Goal: Task Accomplishment & Management: Manage account settings

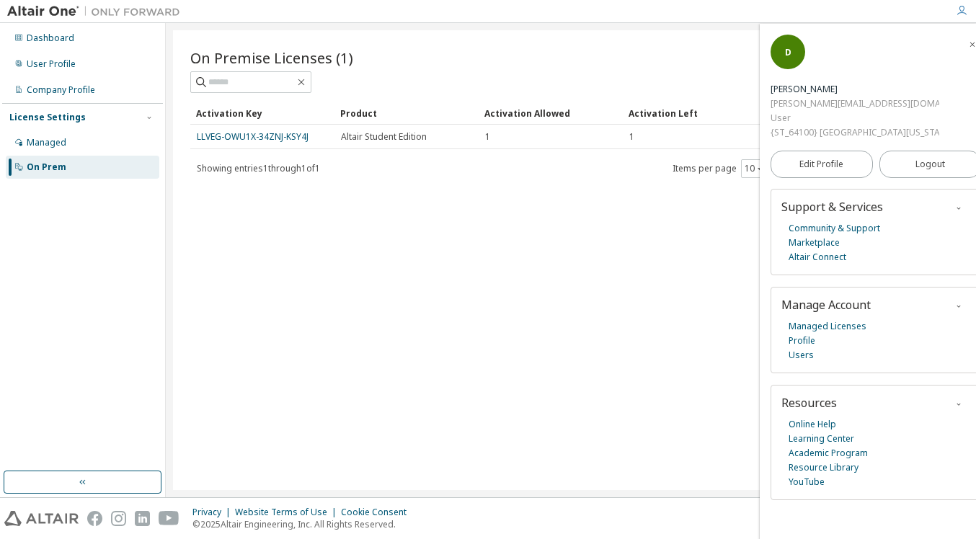
click at [105, 175] on div "On Prem" at bounding box center [82, 167] width 153 height 23
click at [93, 174] on div "On Prem" at bounding box center [82, 167] width 153 height 23
click at [61, 172] on div "On Prem" at bounding box center [47, 167] width 40 height 12
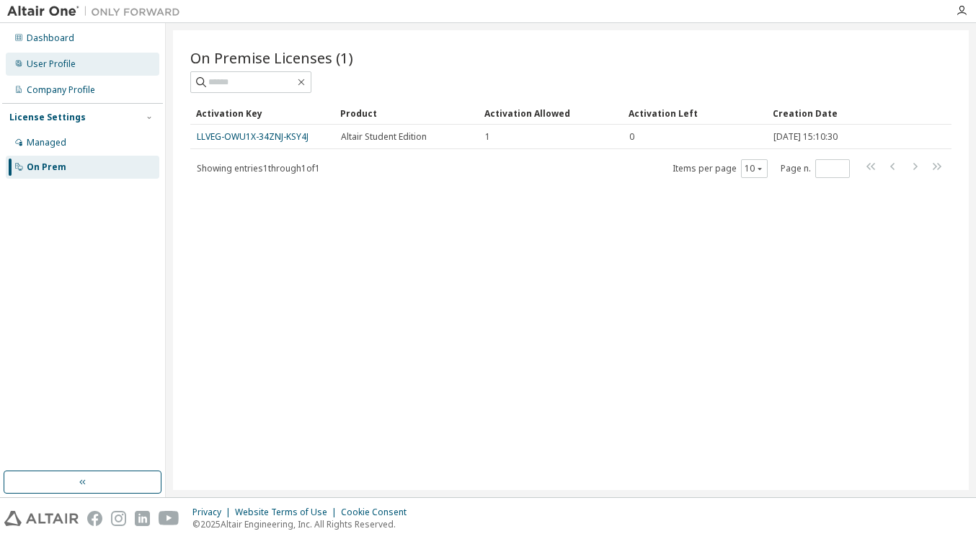
click at [103, 68] on div "User Profile" at bounding box center [82, 64] width 153 height 23
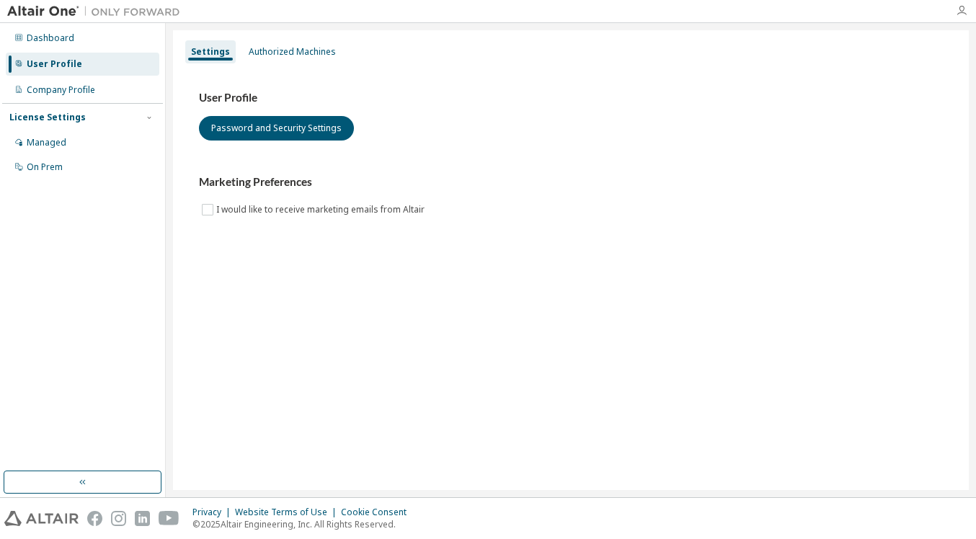
click at [966, 14] on icon "button" at bounding box center [961, 11] width 12 height 12
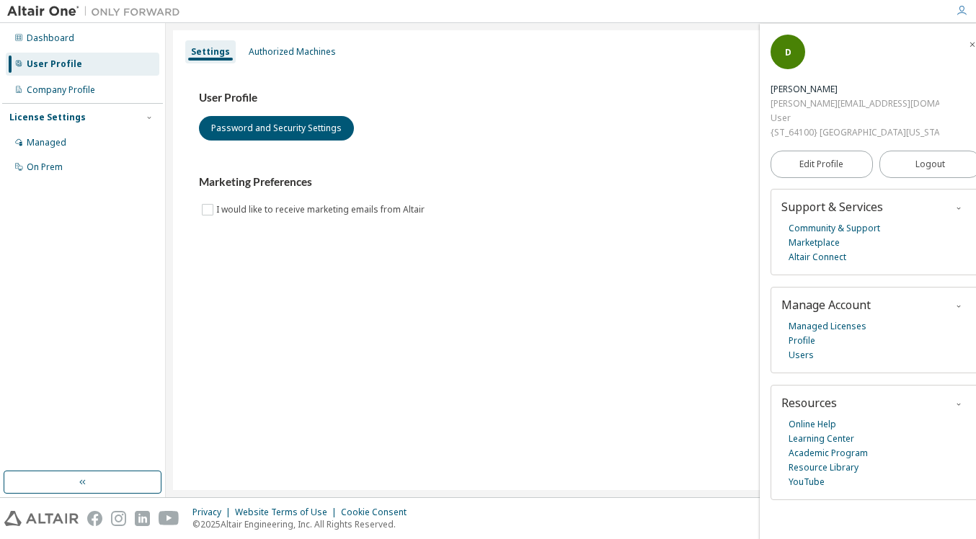
click at [968, 40] on icon "button" at bounding box center [972, 44] width 9 height 12
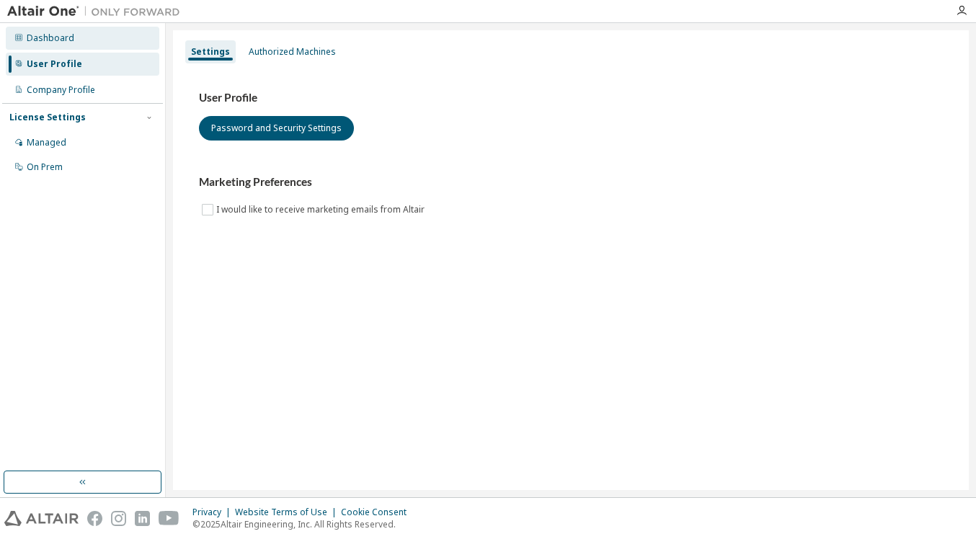
click at [71, 46] on div "Dashboard" at bounding box center [82, 38] width 153 height 23
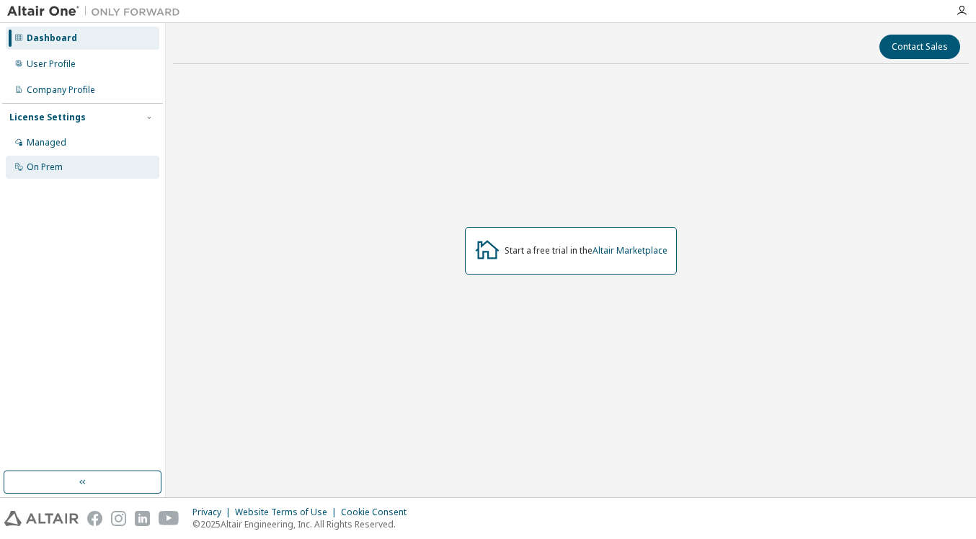
click at [73, 169] on div "On Prem" at bounding box center [82, 167] width 153 height 23
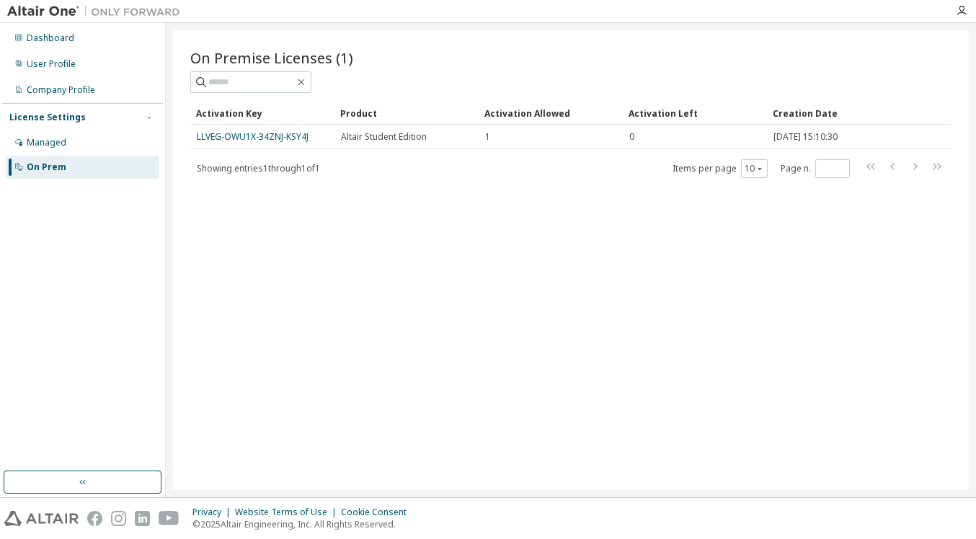
click at [107, 164] on div "On Prem" at bounding box center [82, 167] width 153 height 23
click at [964, 9] on icon "button" at bounding box center [961, 11] width 12 height 12
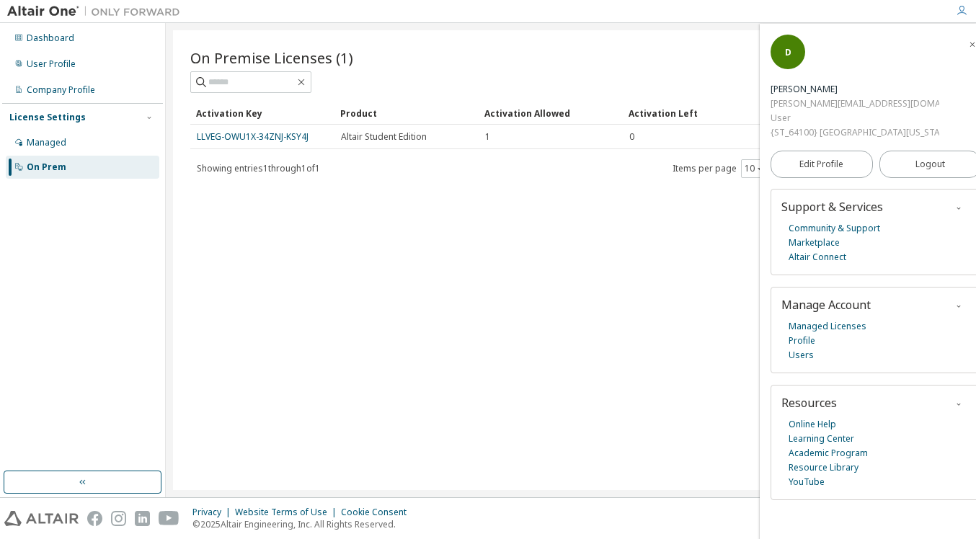
click at [636, 65] on div "On Premise Licenses (1)" at bounding box center [570, 58] width 761 height 20
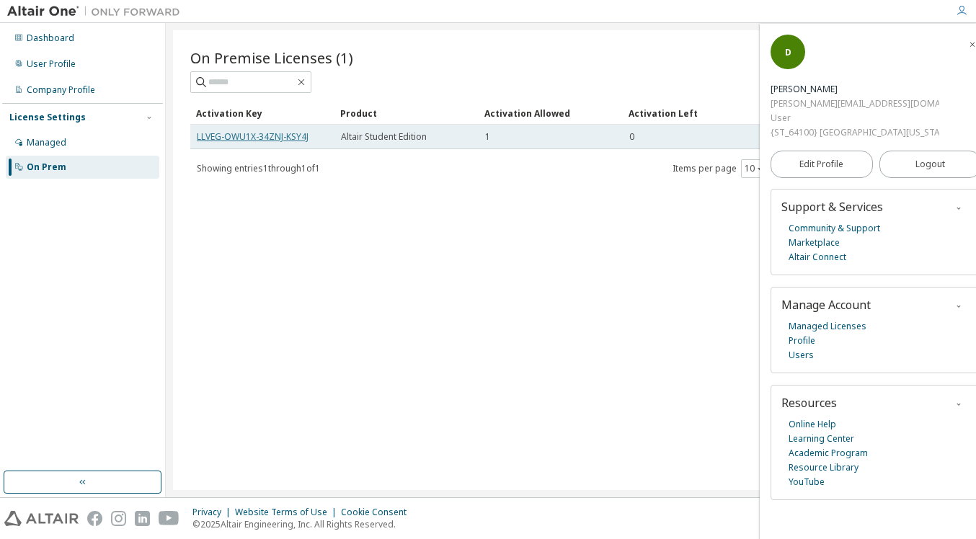
click at [267, 135] on link "LLVEG-OWU1X-34ZNJ-KSY4J" at bounding box center [253, 136] width 112 height 12
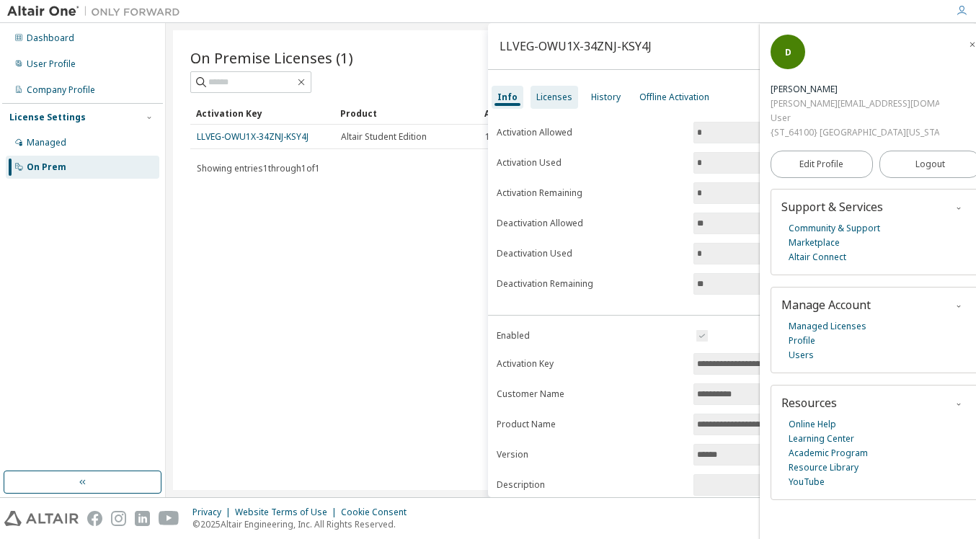
click at [554, 105] on div "Licenses" at bounding box center [554, 97] width 48 height 23
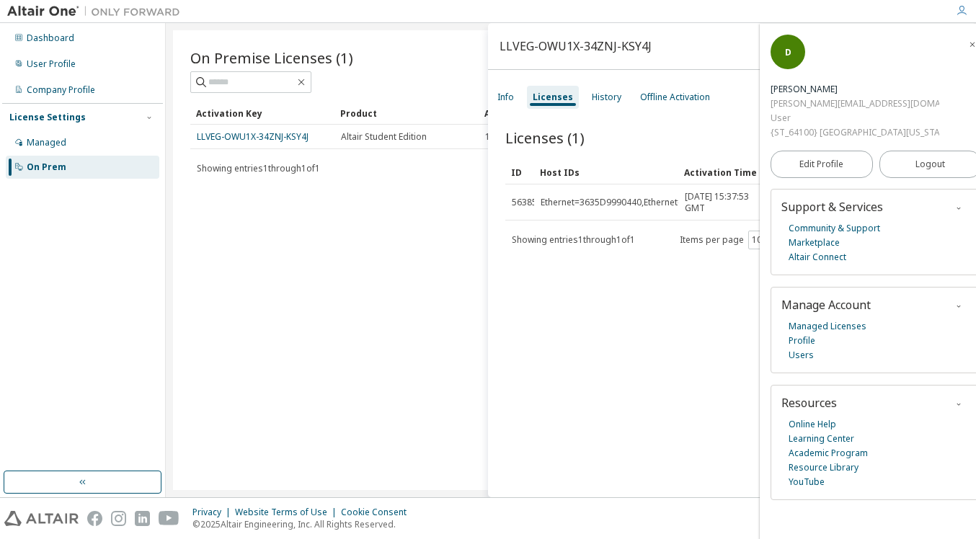
click at [968, 42] on icon "button" at bounding box center [972, 44] width 9 height 9
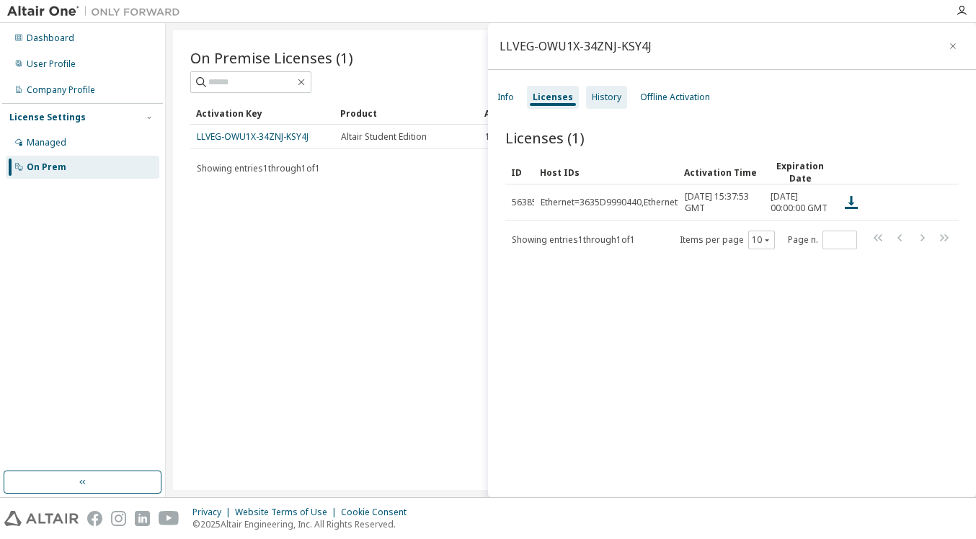
click at [606, 102] on div "History" at bounding box center [607, 98] width 30 height 12
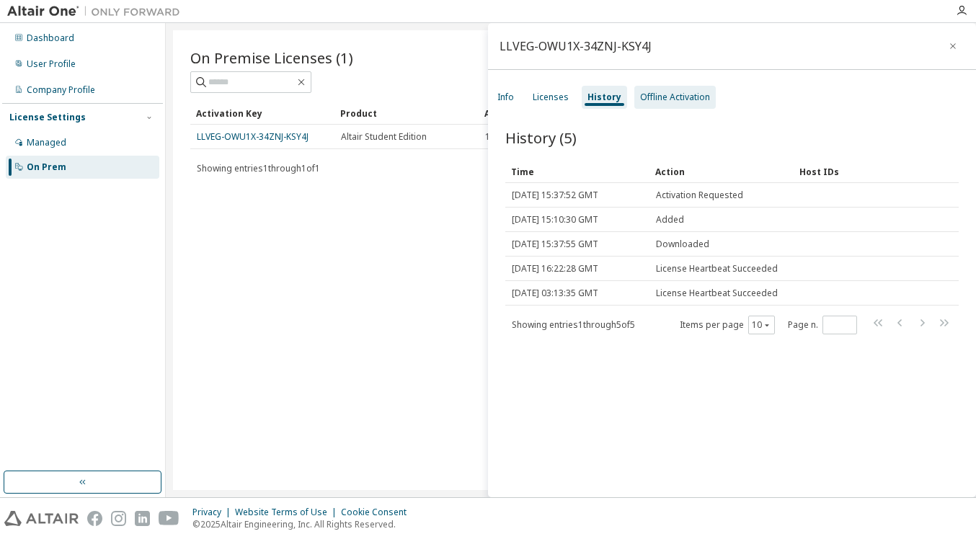
click at [643, 92] on div "Offline Activation" at bounding box center [675, 98] width 70 height 12
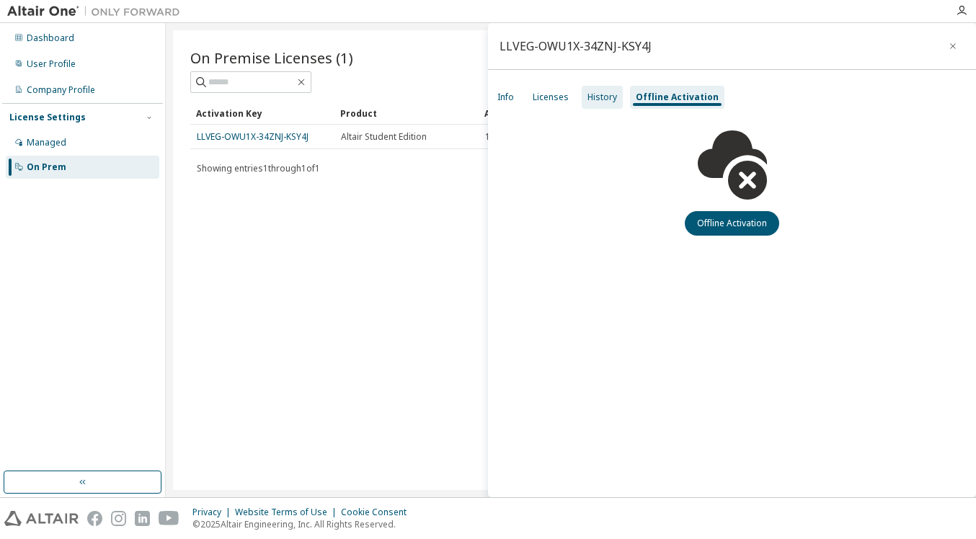
click at [596, 101] on div "History" at bounding box center [602, 98] width 30 height 12
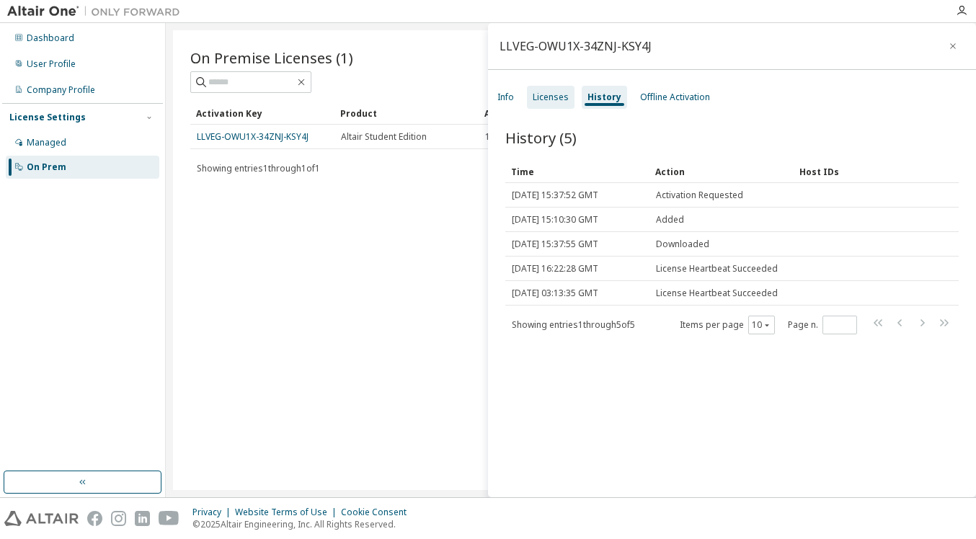
click at [552, 95] on div "Licenses" at bounding box center [550, 98] width 36 height 12
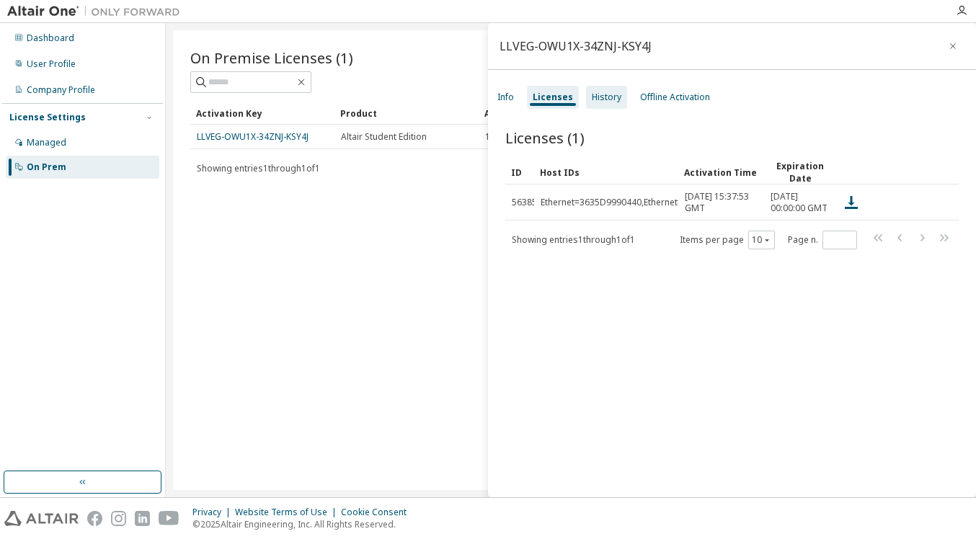
click at [594, 98] on div "History" at bounding box center [607, 98] width 30 height 12
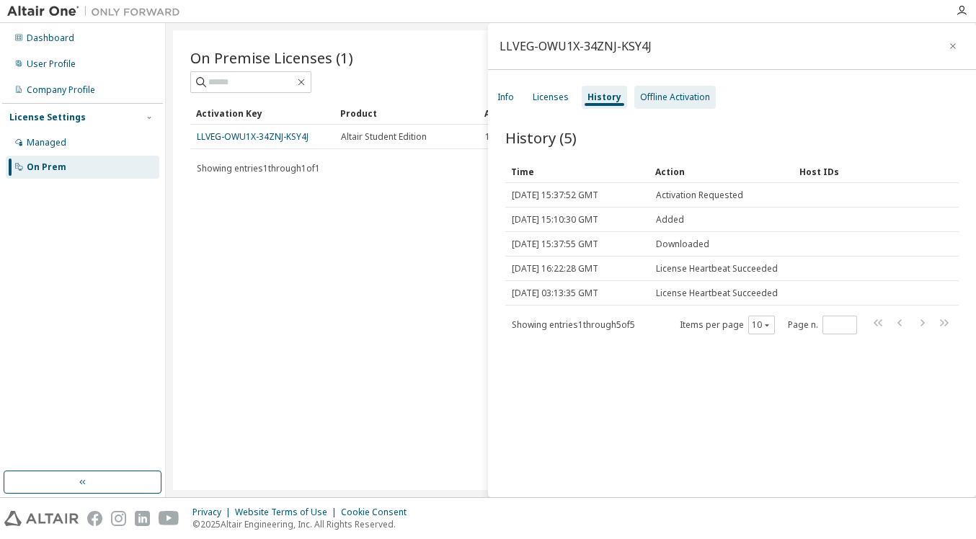
click at [664, 99] on div "Offline Activation" at bounding box center [675, 98] width 70 height 12
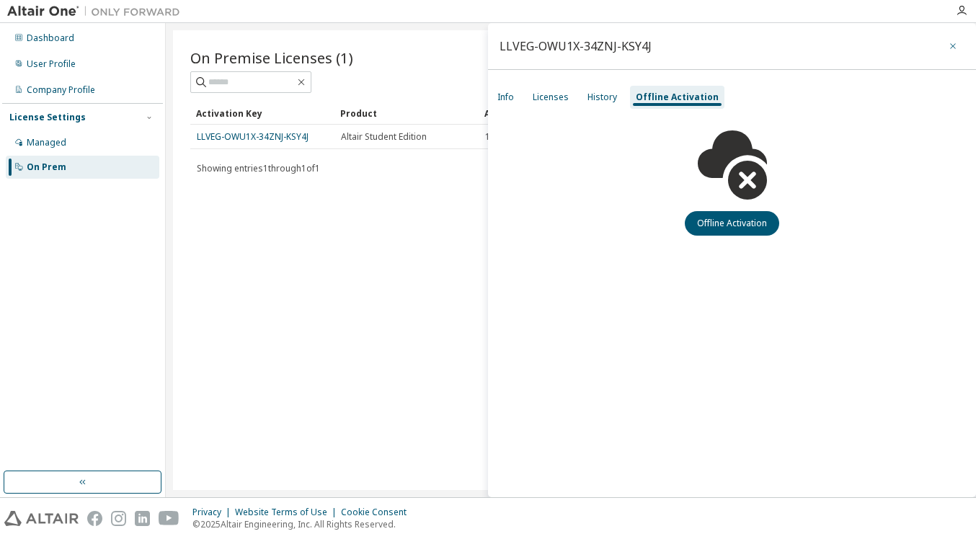
click at [959, 48] on button "button" at bounding box center [952, 46] width 23 height 23
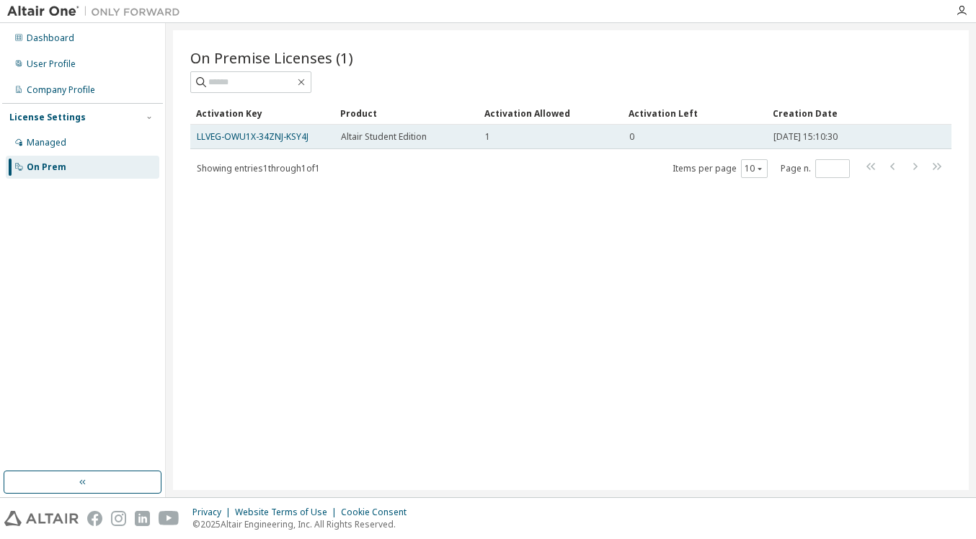
click at [736, 139] on div "0" at bounding box center [694, 137] width 131 height 12
click at [288, 132] on link "LLVEG-OWU1X-34ZNJ-KSY4J" at bounding box center [253, 136] width 112 height 12
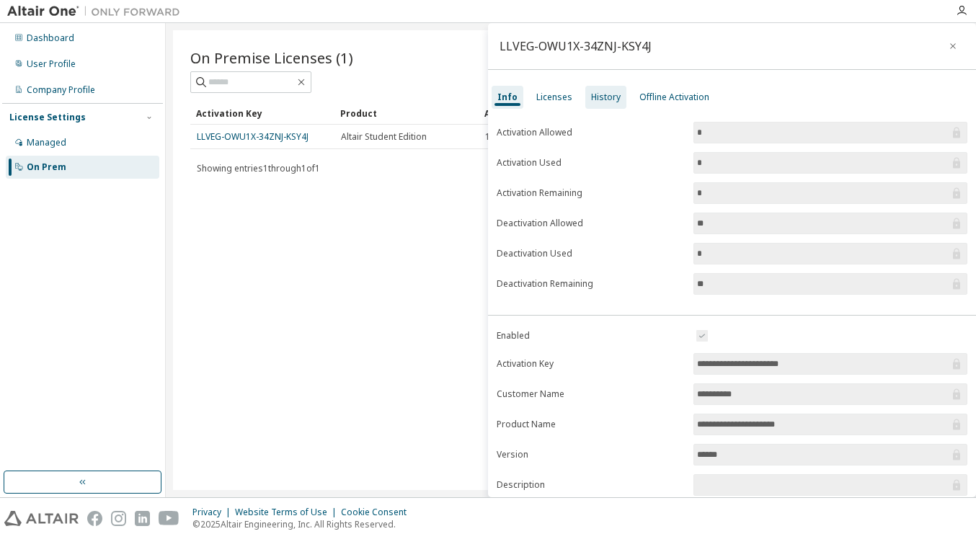
click at [613, 94] on div "History" at bounding box center [606, 98] width 30 height 12
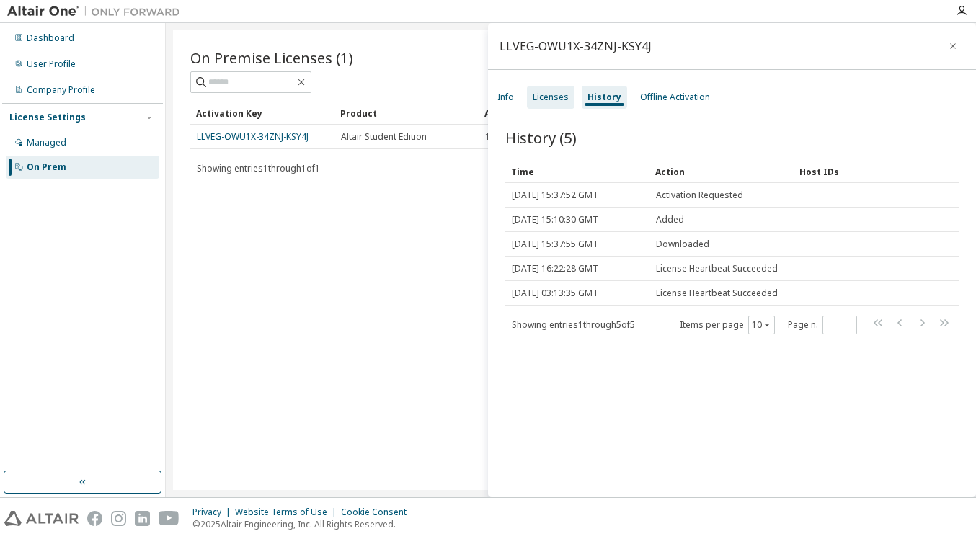
click at [556, 97] on div "Licenses" at bounding box center [550, 98] width 36 height 12
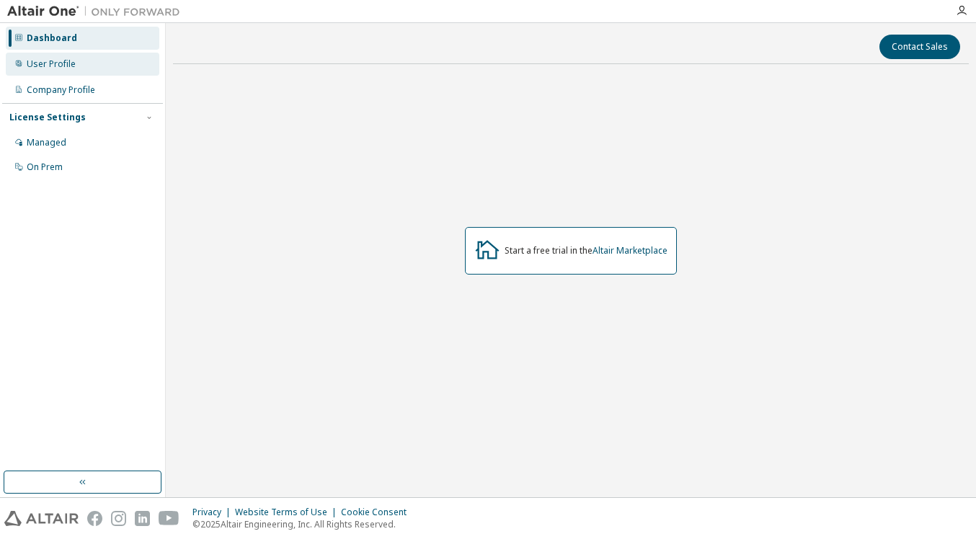
click at [89, 63] on div "User Profile" at bounding box center [82, 64] width 153 height 23
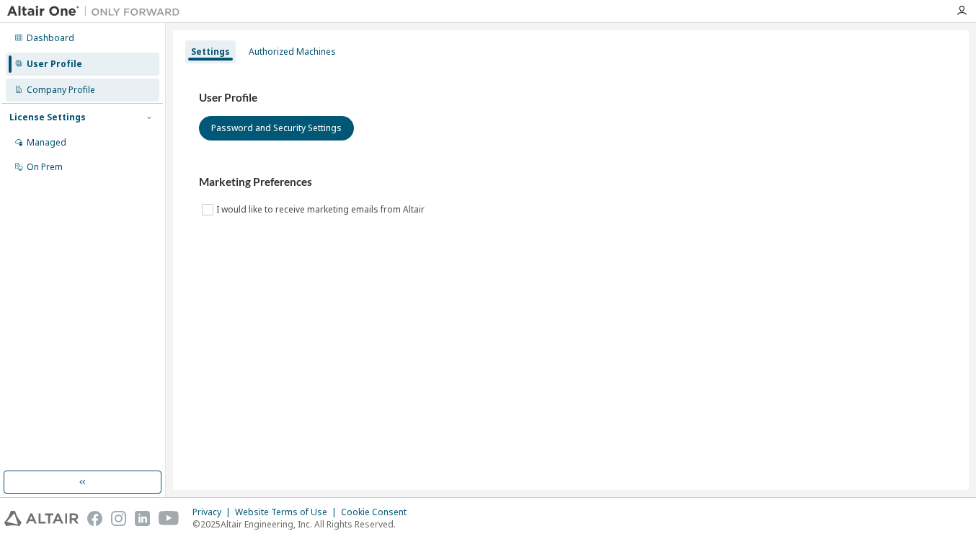
click at [102, 89] on div "Company Profile" at bounding box center [82, 90] width 153 height 23
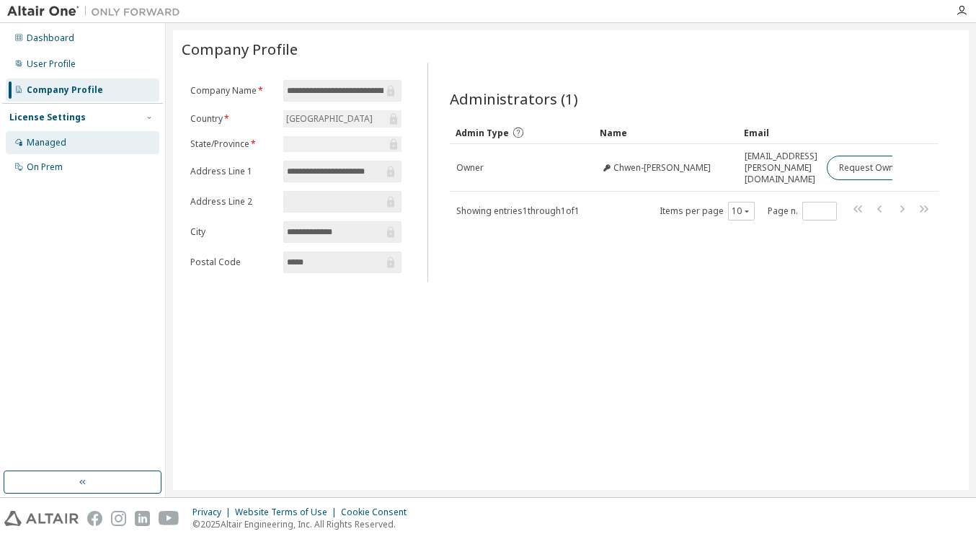
click at [89, 134] on div "Managed" at bounding box center [82, 142] width 153 height 23
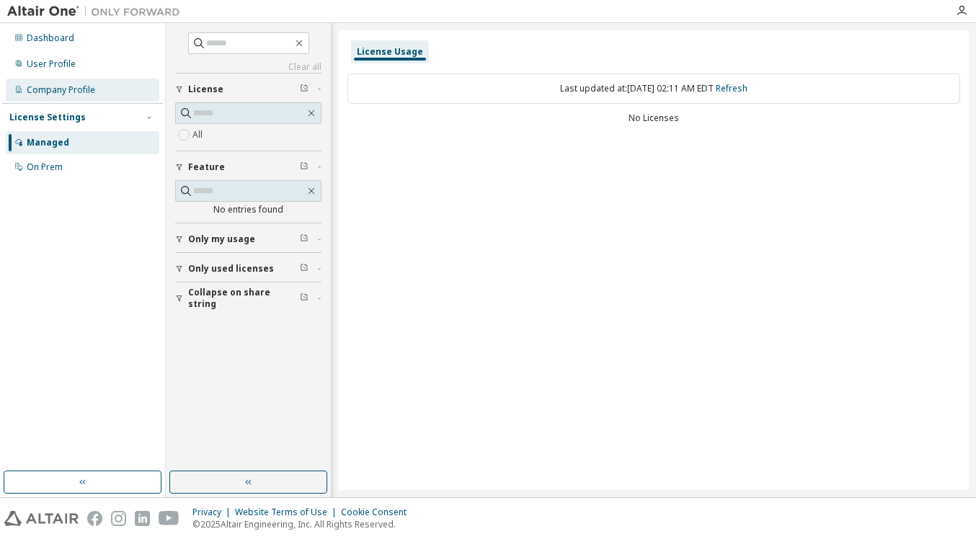
click at [119, 96] on div "Company Profile" at bounding box center [82, 90] width 153 height 23
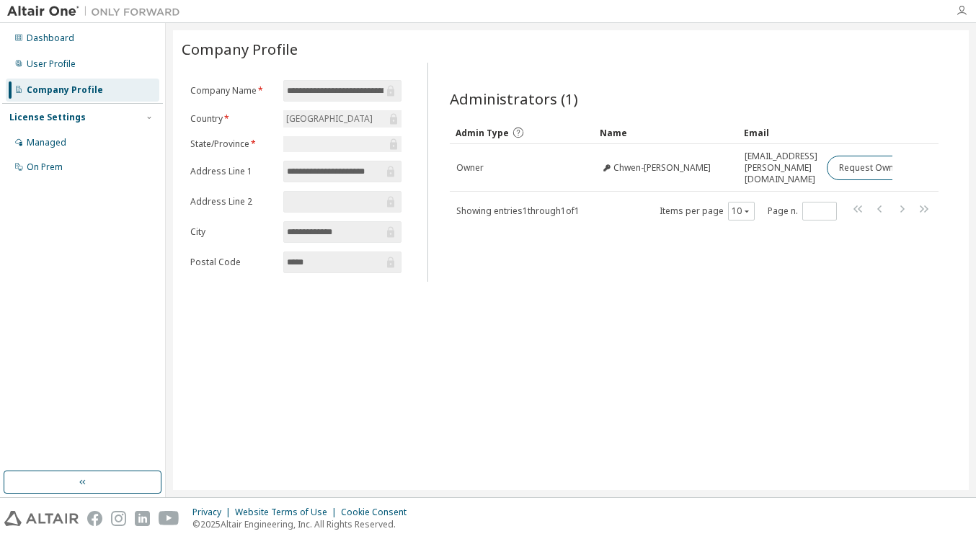
click at [958, 9] on icon "button" at bounding box center [961, 11] width 12 height 12
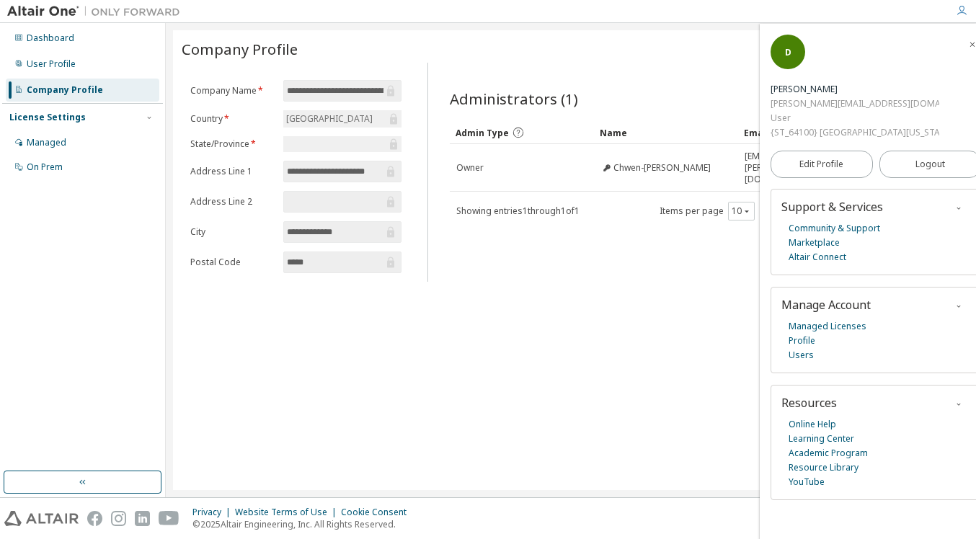
click at [968, 42] on icon "button" at bounding box center [972, 44] width 9 height 9
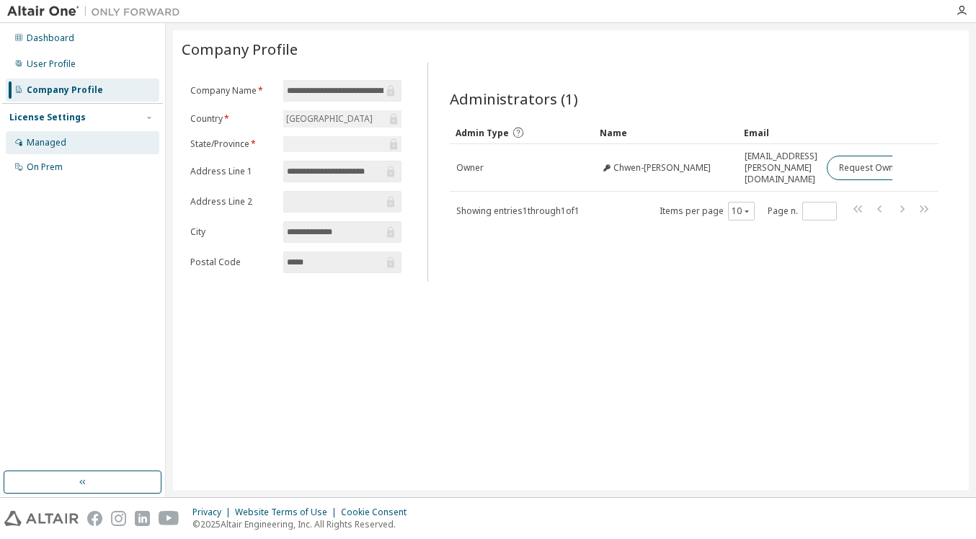
click at [100, 139] on div "Managed" at bounding box center [82, 142] width 153 height 23
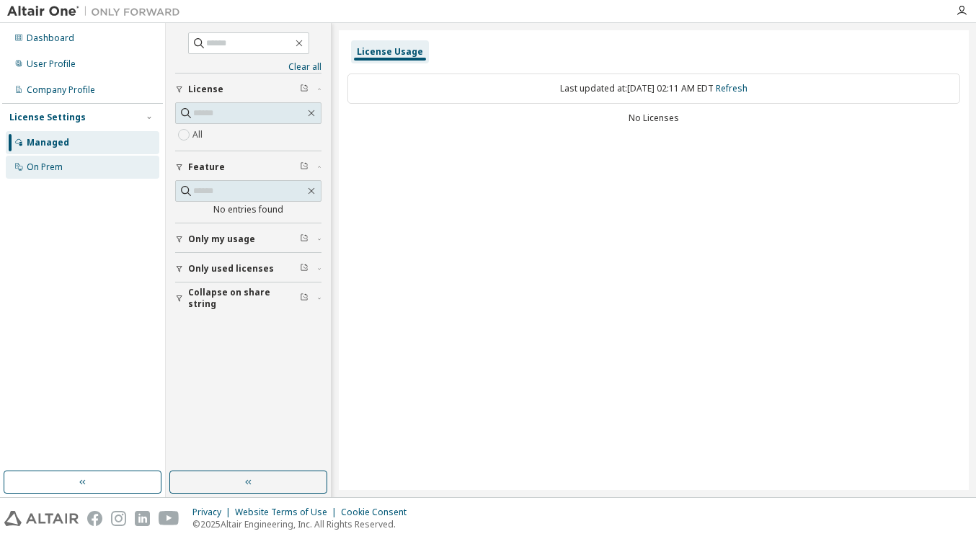
click at [107, 156] on div "On Prem" at bounding box center [82, 167] width 153 height 23
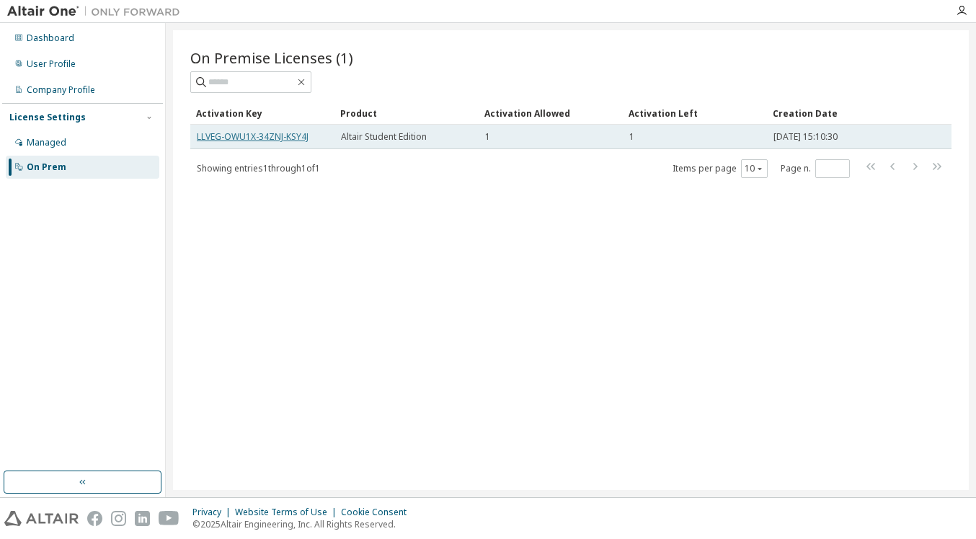
click at [299, 138] on link "LLVEG-OWU1X-34ZNJ-KSY4J" at bounding box center [253, 136] width 112 height 12
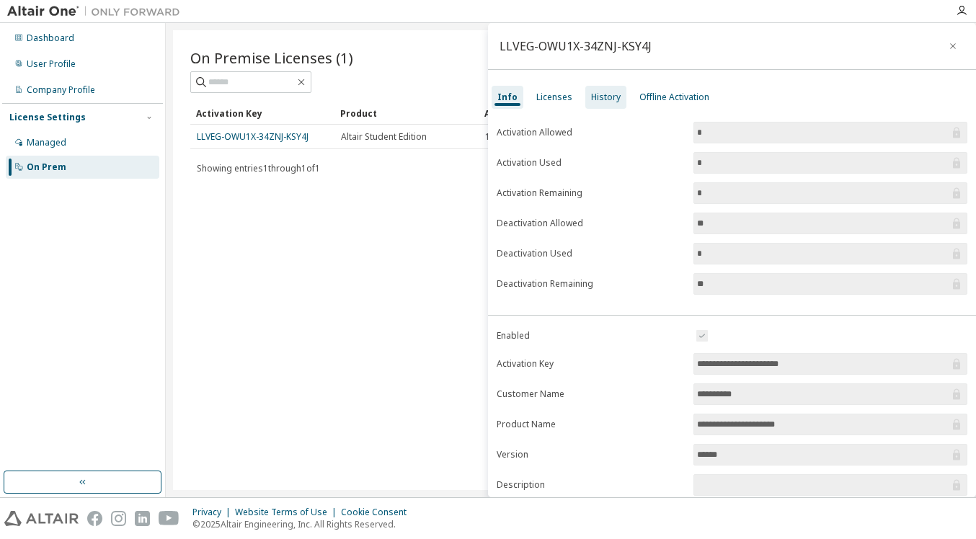
click at [605, 103] on div "History" at bounding box center [605, 97] width 41 height 23
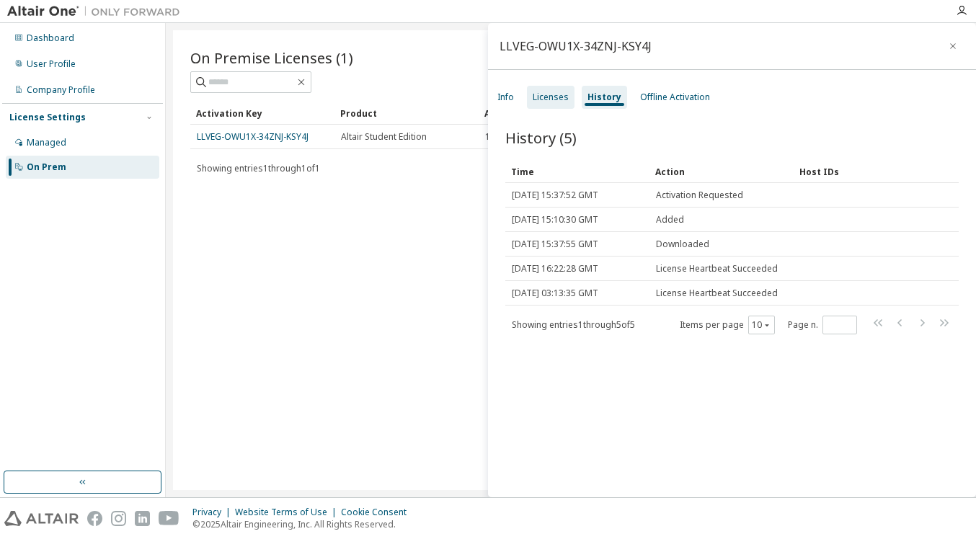
click at [568, 99] on div "Licenses" at bounding box center [551, 97] width 48 height 23
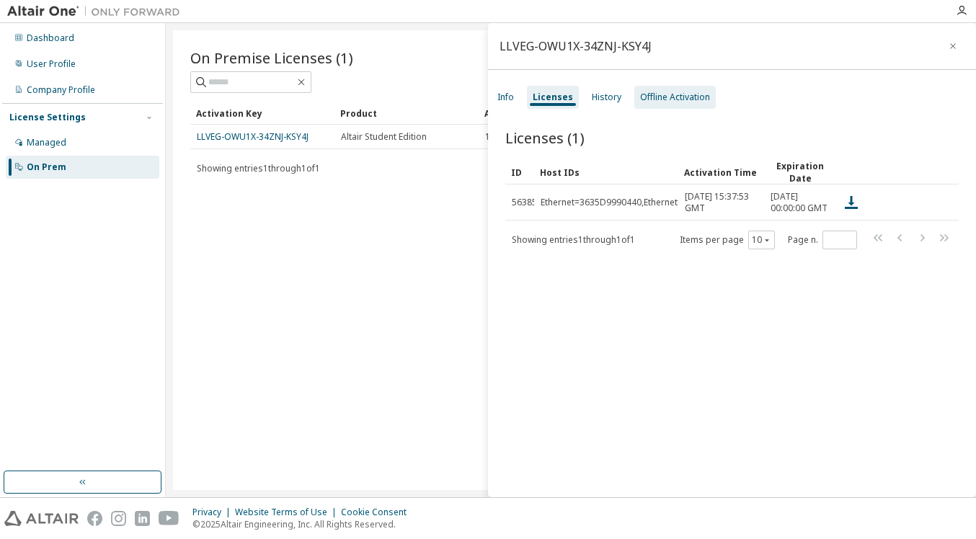
click at [659, 99] on div "Offline Activation" at bounding box center [675, 98] width 70 height 12
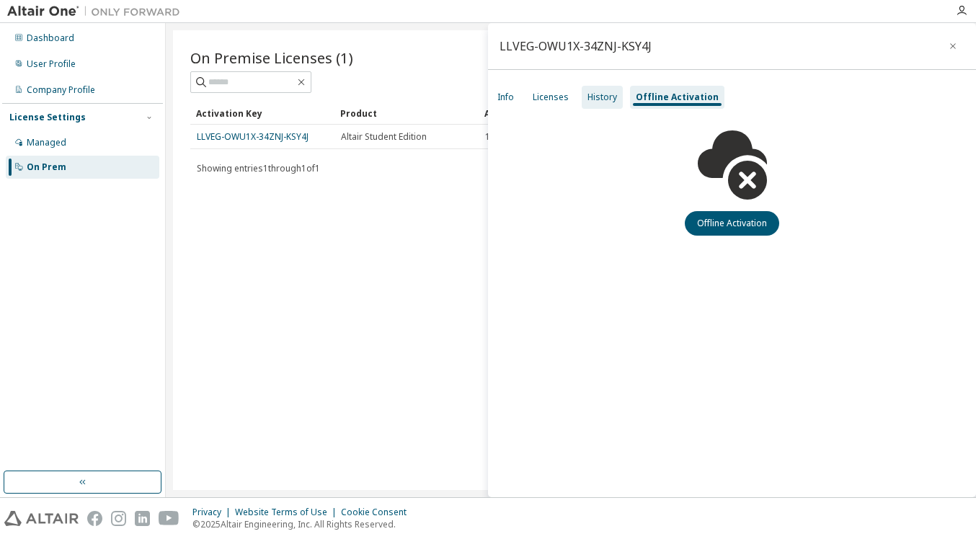
click at [583, 97] on div "History" at bounding box center [601, 97] width 41 height 23
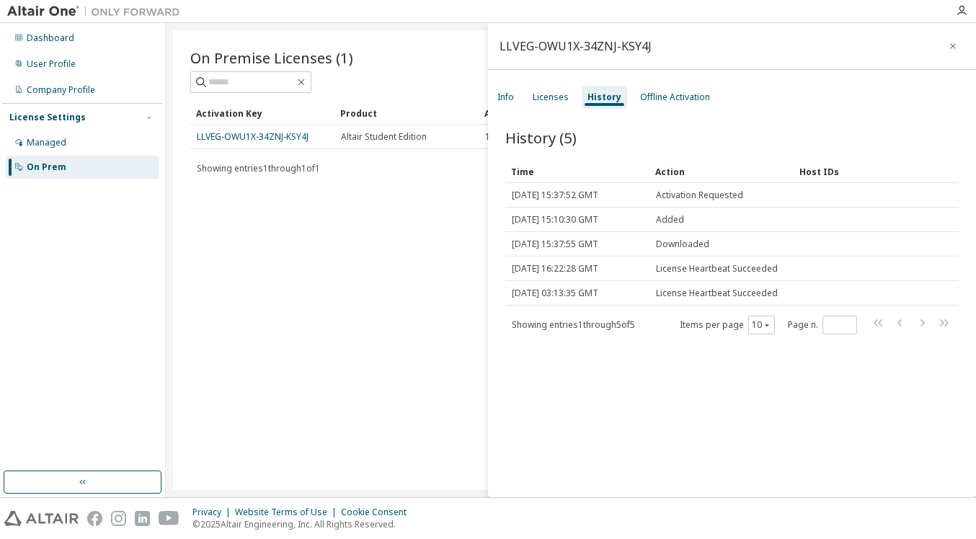
click at [947, 43] on icon "button" at bounding box center [952, 46] width 10 height 12
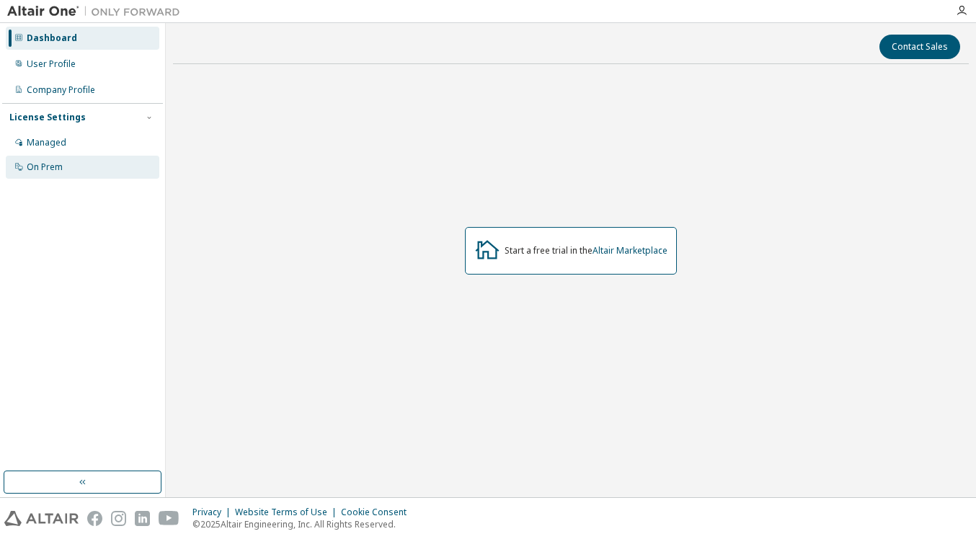
click at [68, 169] on div "On Prem" at bounding box center [82, 167] width 153 height 23
click at [117, 169] on div "On Prem" at bounding box center [82, 167] width 153 height 23
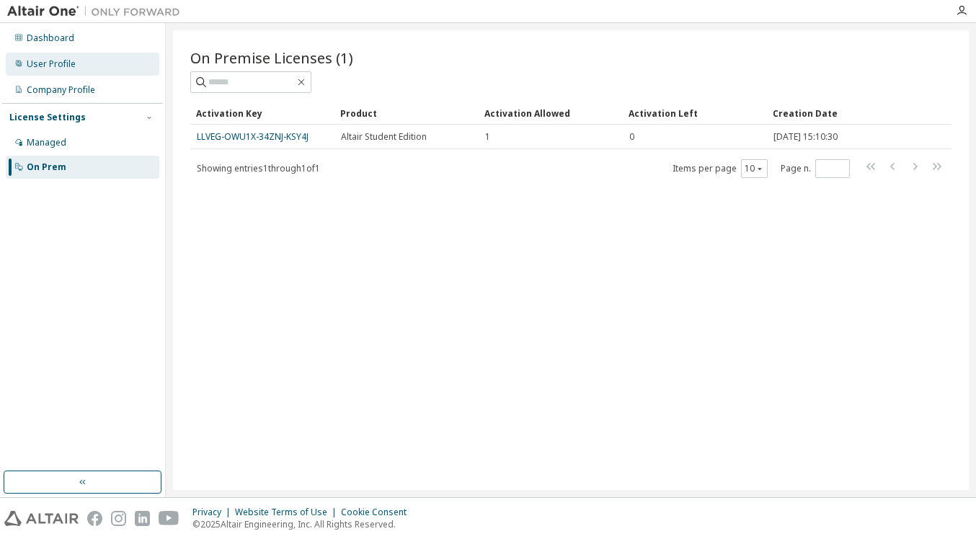
click at [94, 63] on div "User Profile" at bounding box center [82, 64] width 153 height 23
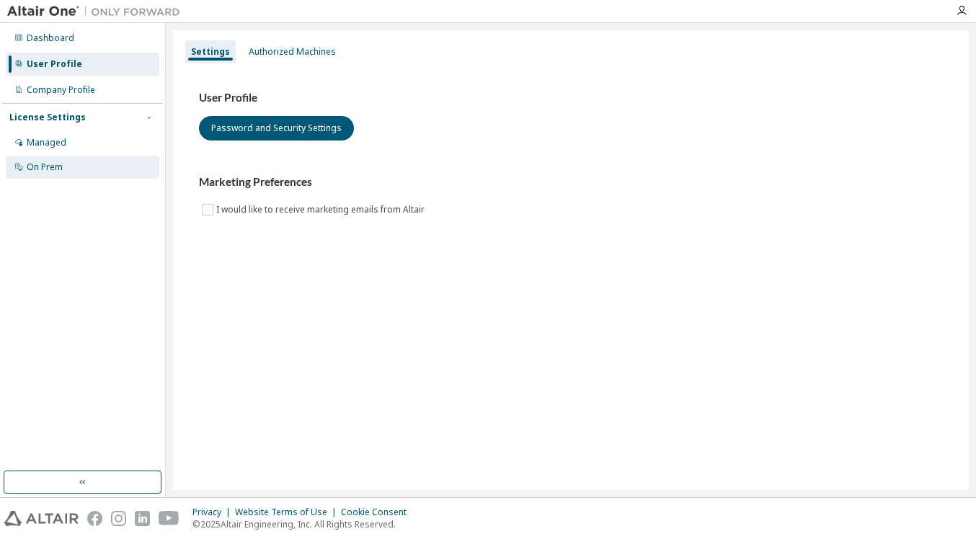
click at [83, 161] on div "On Prem" at bounding box center [82, 167] width 153 height 23
